Goal: Check status: Check status

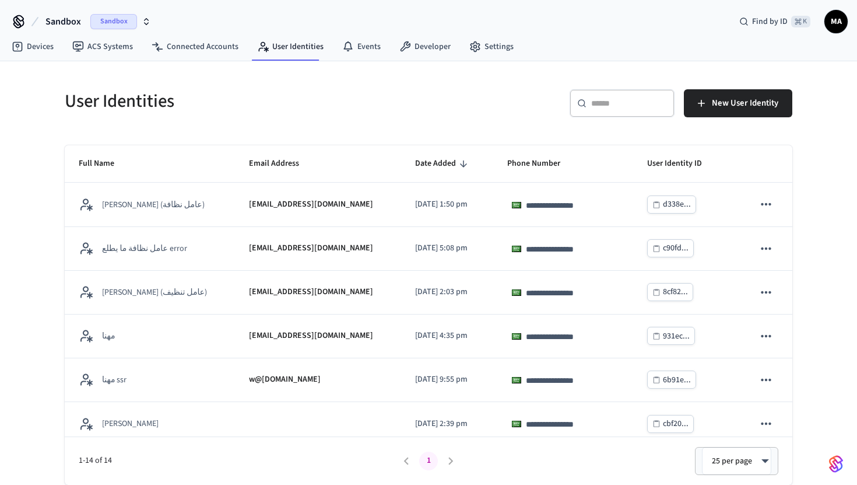
scroll to position [316, 0]
click at [209, 48] on link "Connected Accounts" at bounding box center [195, 46] width 106 height 21
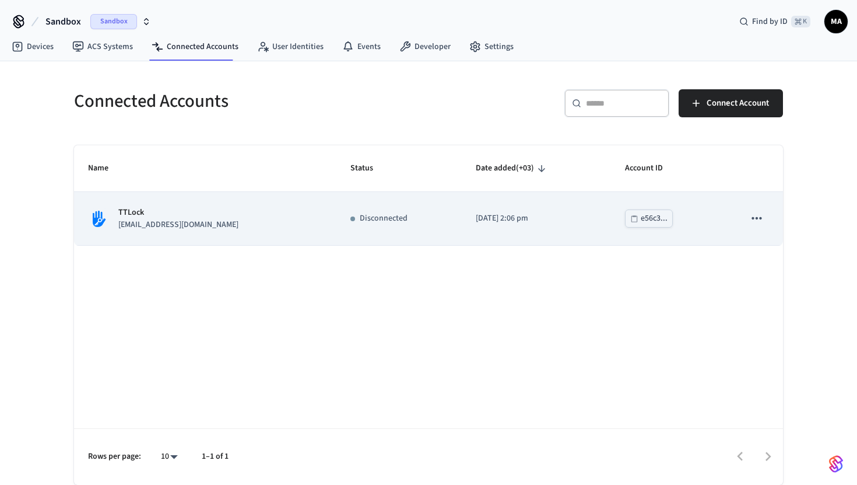
click at [722, 220] on td "e56c3..." at bounding box center [671, 218] width 120 height 53
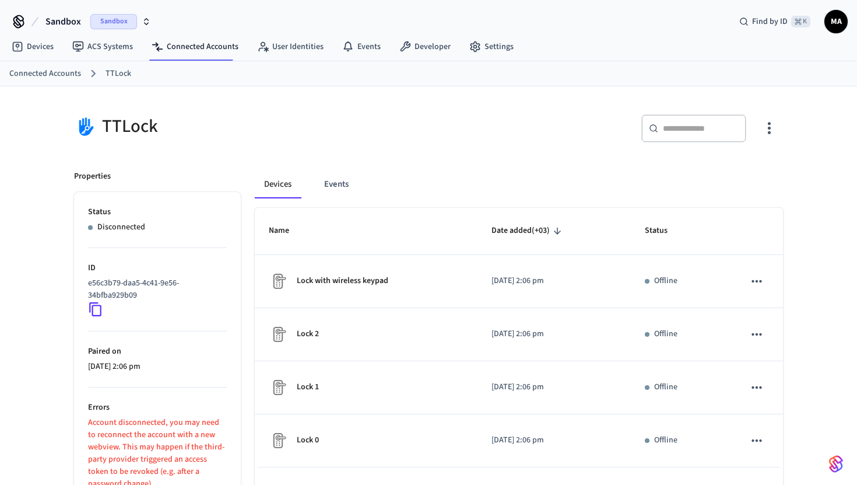
scroll to position [62, 0]
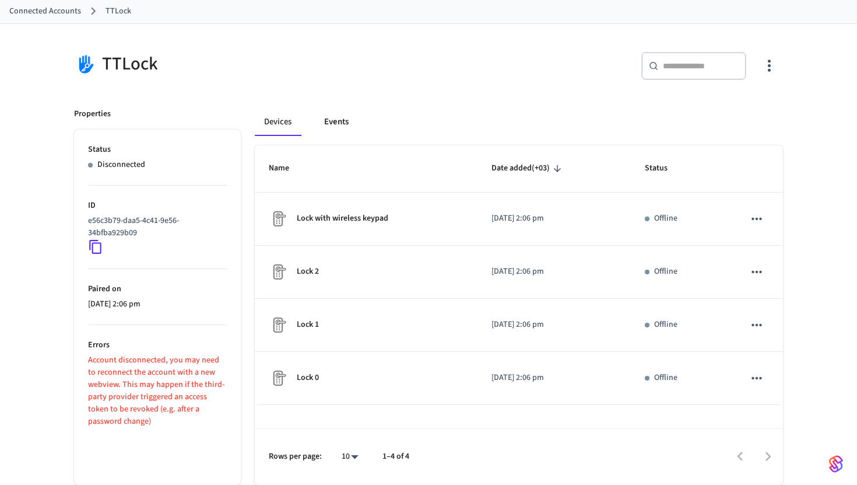
click at [331, 128] on button "Events" at bounding box center [336, 122] width 43 height 28
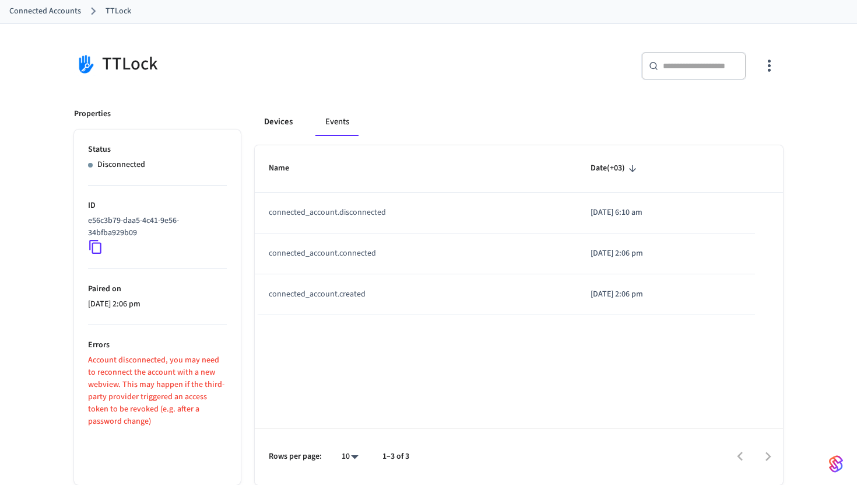
click at [285, 121] on button "Devices" at bounding box center [278, 122] width 47 height 28
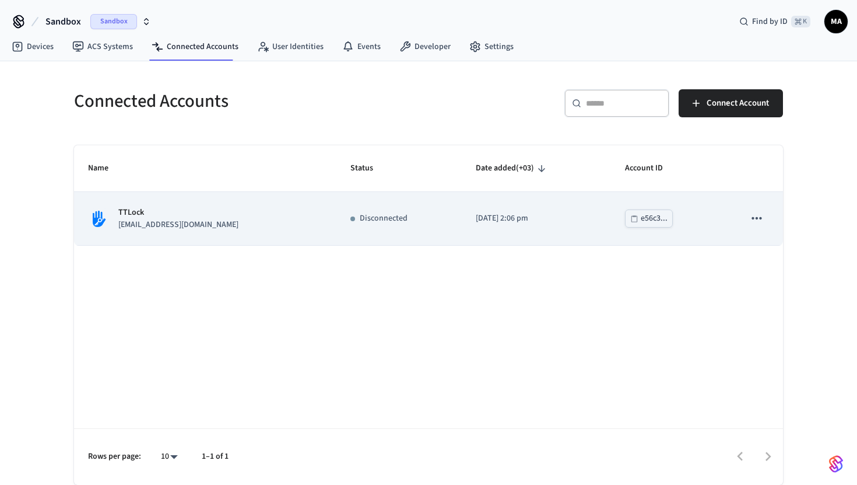
click at [760, 219] on icon "sticky table" at bounding box center [757, 218] width 10 height 2
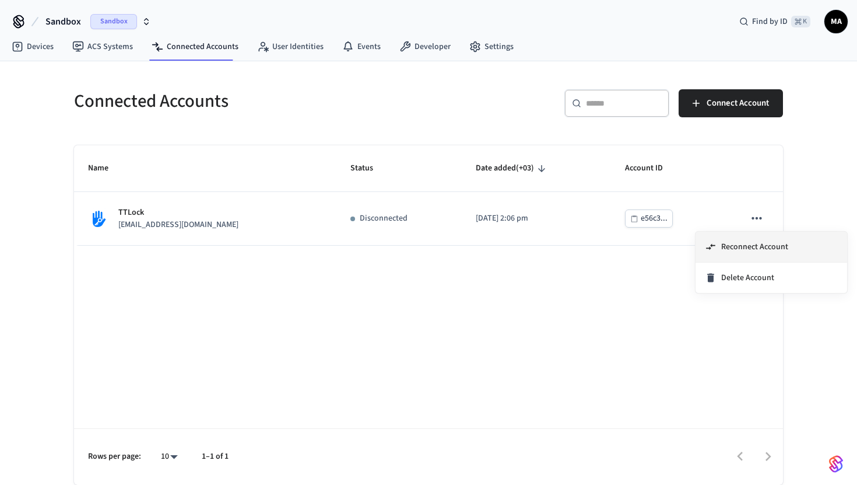
click at [773, 251] on span "Reconnect Account" at bounding box center [754, 247] width 67 height 12
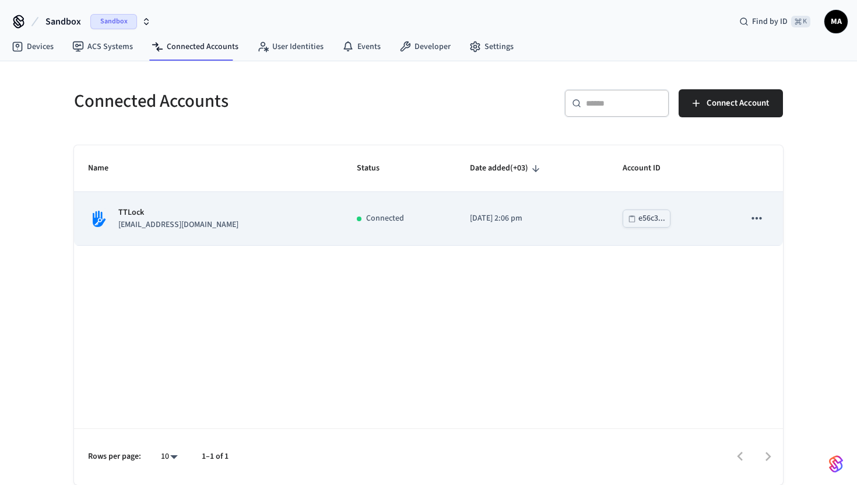
click at [267, 224] on div "TTLock aaa@example.com" at bounding box center [208, 218] width 241 height 24
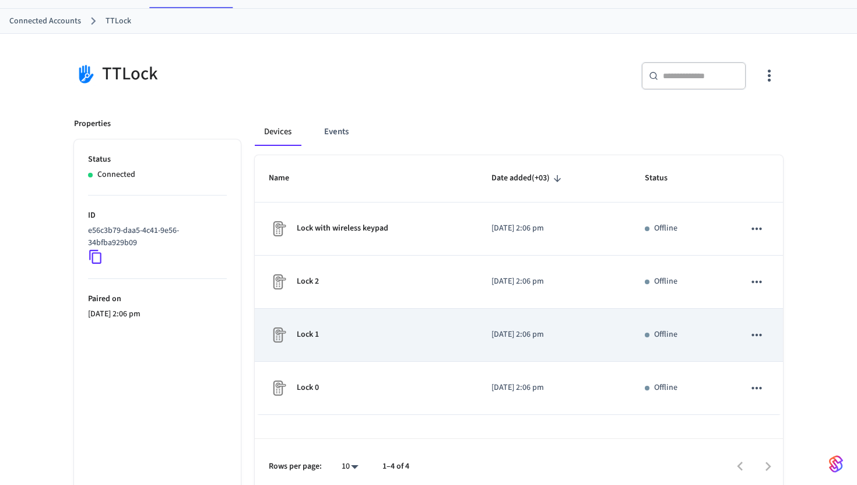
scroll to position [62, 0]
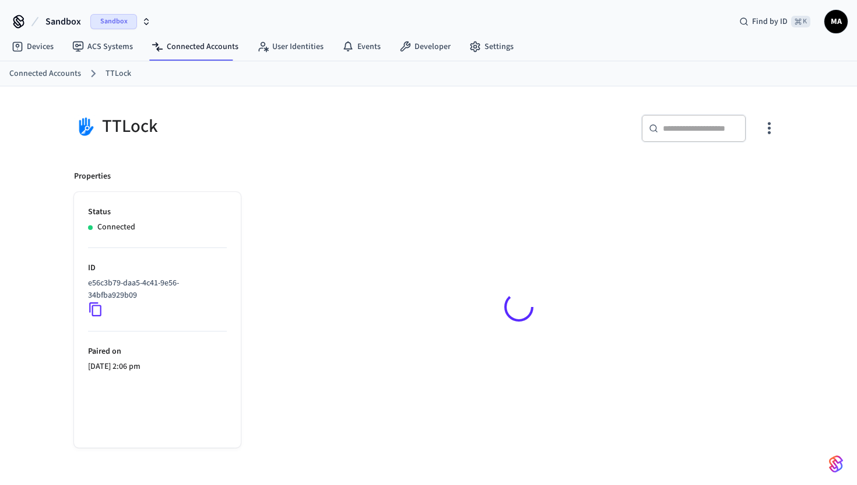
scroll to position [16, 0]
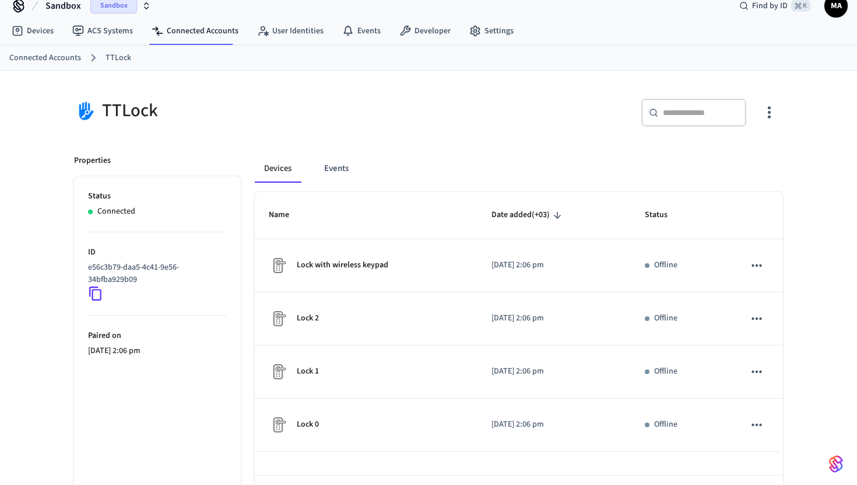
scroll to position [62, 0]
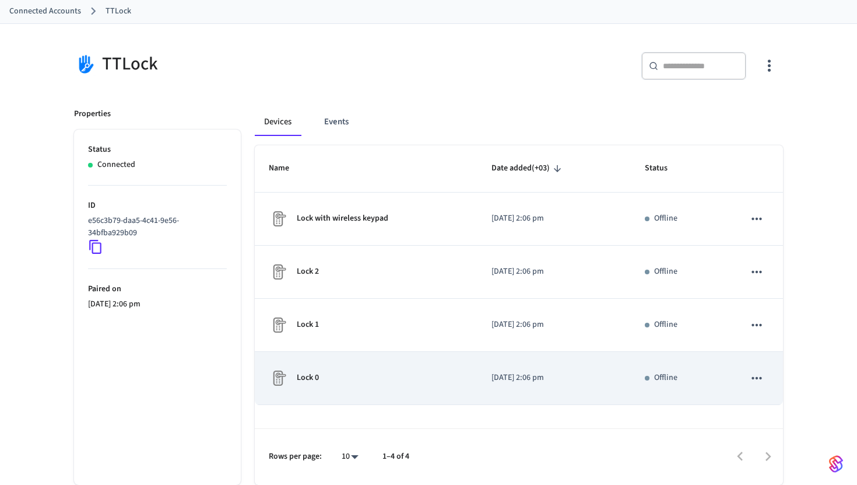
click at [350, 378] on div "Lock 0" at bounding box center [366, 378] width 195 height 19
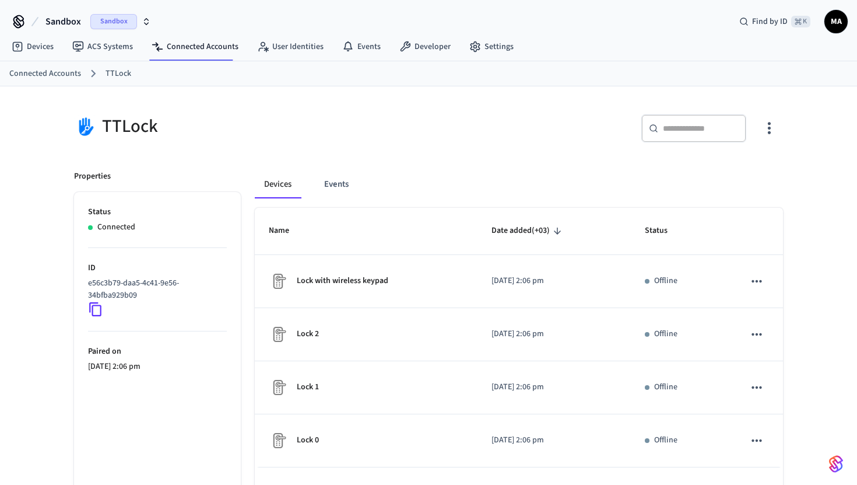
scroll to position [62, 0]
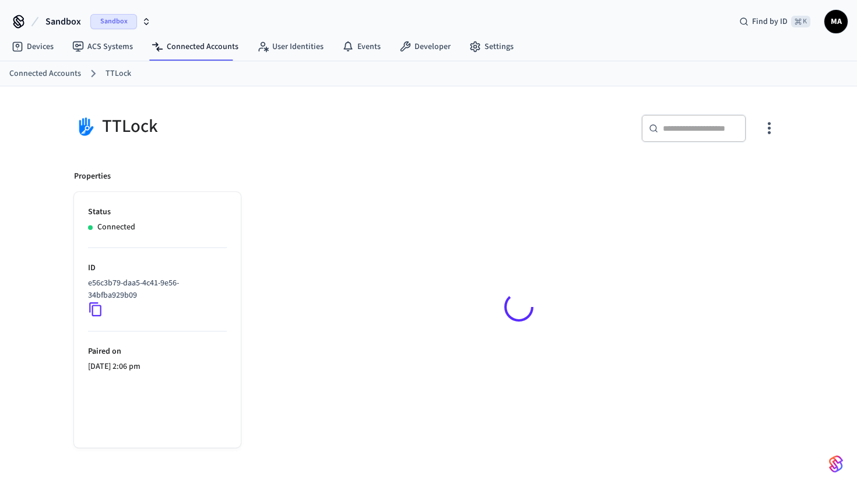
scroll to position [16, 0]
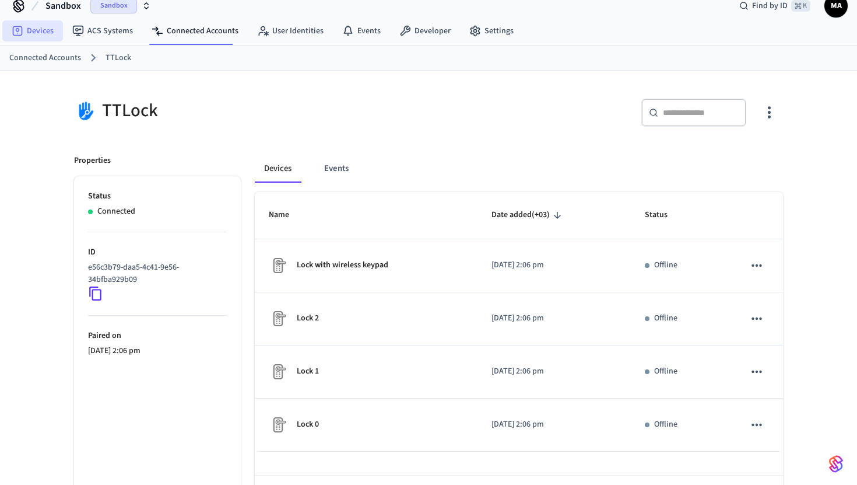
click at [44, 34] on link "Devices" at bounding box center [32, 30] width 61 height 21
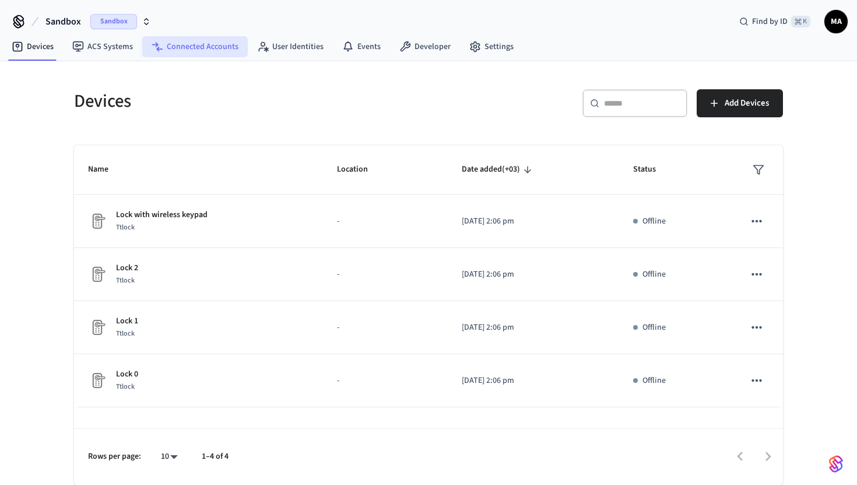
click at [216, 38] on link "Connected Accounts" at bounding box center [195, 46] width 106 height 21
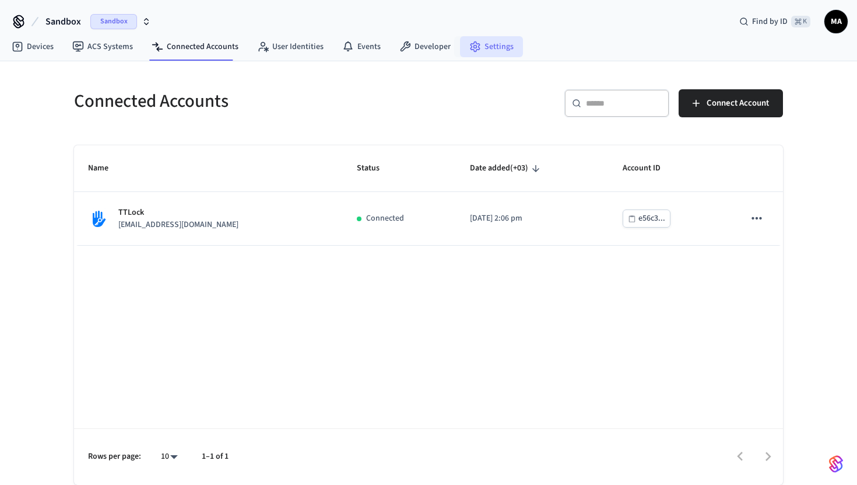
click at [474, 49] on icon at bounding box center [475, 47] width 9 height 10
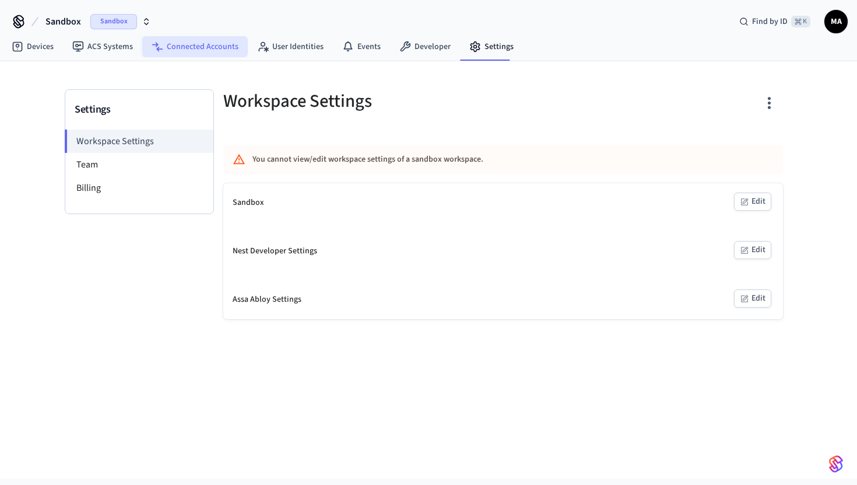
click at [181, 45] on link "Connected Accounts" at bounding box center [195, 46] width 106 height 21
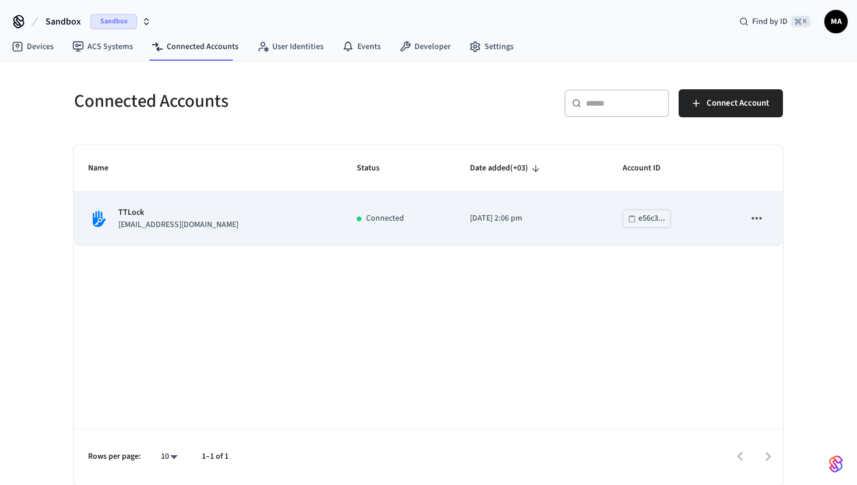
click at [255, 230] on div "TTLock aaa@example.com" at bounding box center [208, 218] width 241 height 24
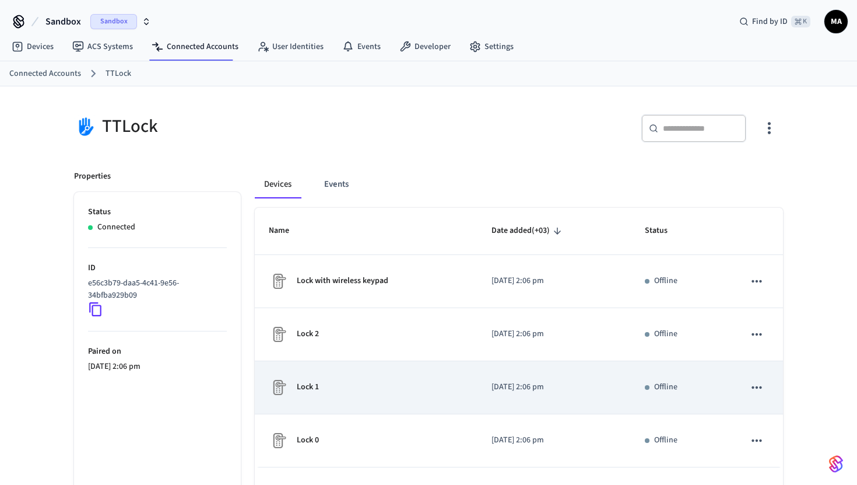
scroll to position [62, 0]
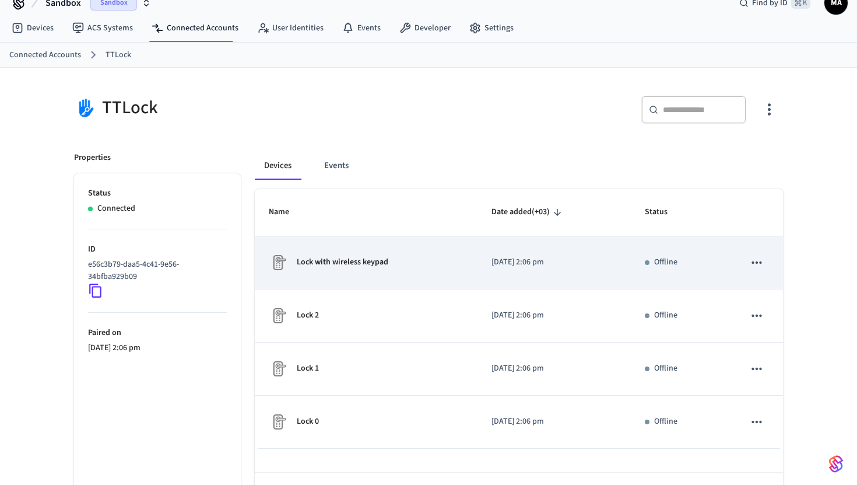
scroll to position [62, 0]
